Goal: Check status: Check status

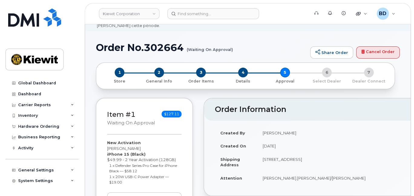
scroll to position [40, 0]
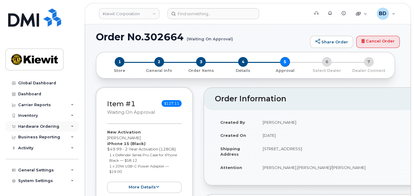
click at [71, 125] on icon at bounding box center [72, 126] width 3 height 3
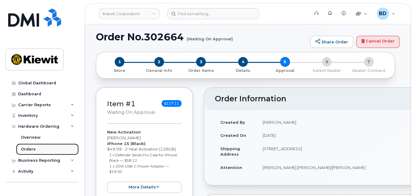
click at [35, 147] on link "Orders" at bounding box center [47, 149] width 63 height 12
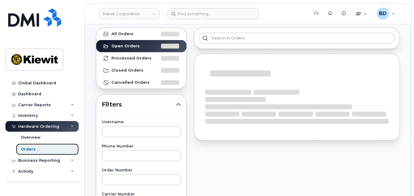
scroll to position [40, 0]
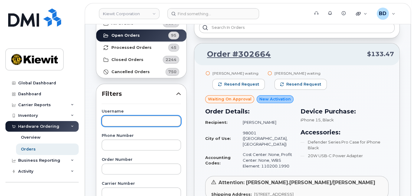
click at [110, 118] on input "text" at bounding box center [141, 120] width 79 height 11
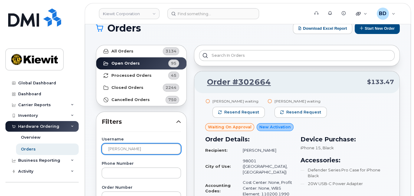
scroll to position [0, 0]
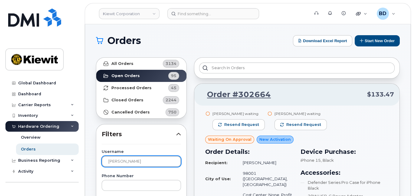
type input "[PERSON_NAME]"
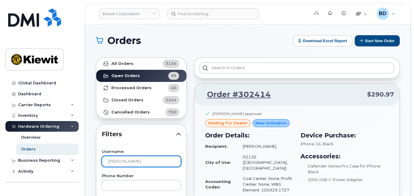
scroll to position [40, 0]
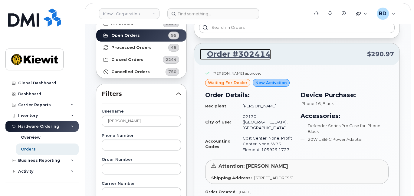
click at [239, 52] on link "Order #302414" at bounding box center [235, 54] width 71 height 11
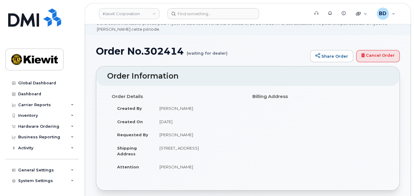
scroll to position [40, 0]
